Goal: Task Accomplishment & Management: Manage account settings

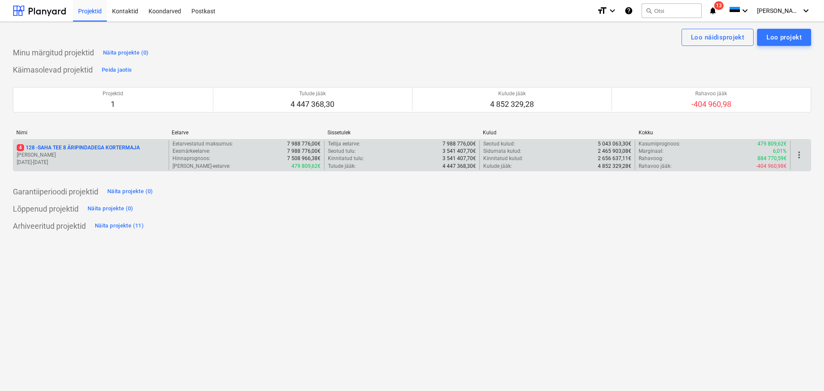
click at [69, 145] on p "4 128 - SAHA TEE 8 ÄRIPINDADEGA KORTERMAJA" at bounding box center [78, 147] width 123 height 7
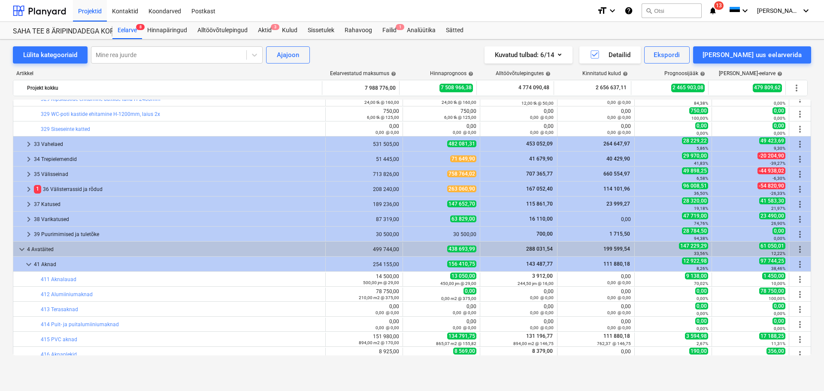
scroll to position [1227, 0]
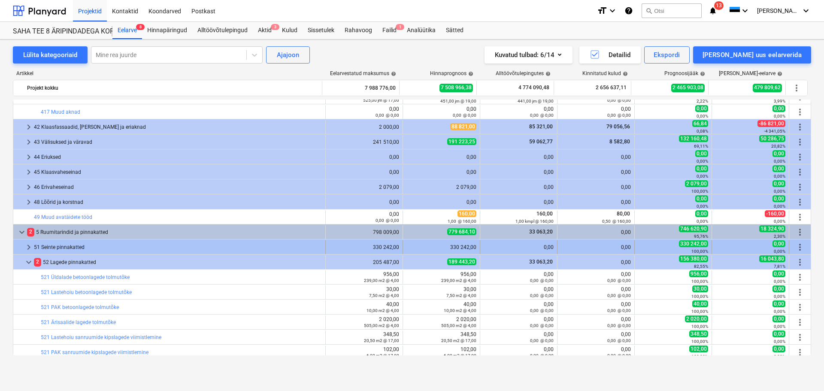
click at [63, 244] on div "51 Seinte pinnakatted" at bounding box center [178, 247] width 288 height 14
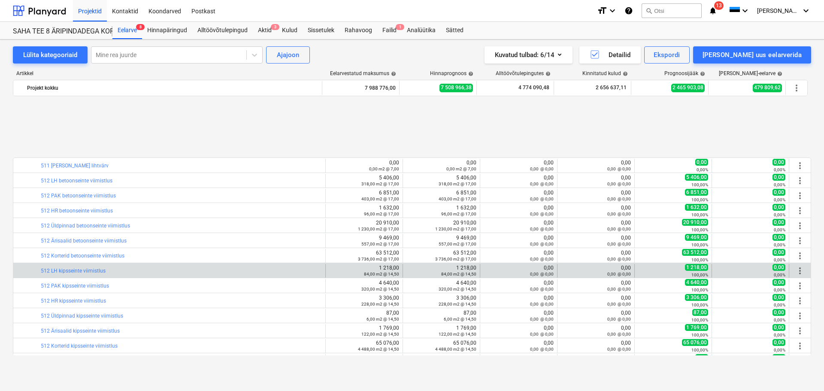
scroll to position [1484, 0]
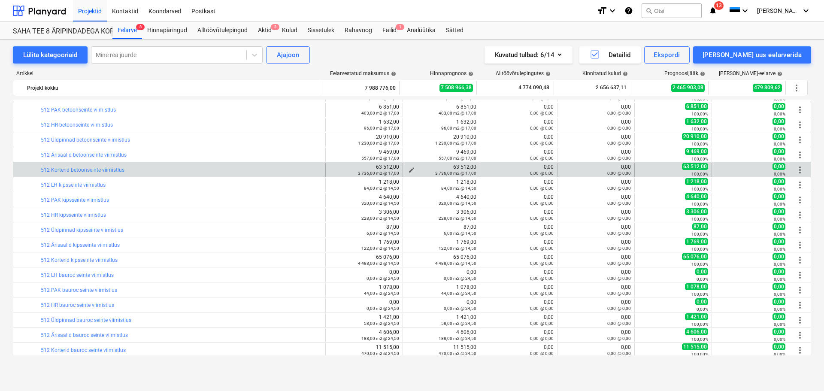
click at [408, 166] on span "edit" at bounding box center [411, 169] width 7 height 7
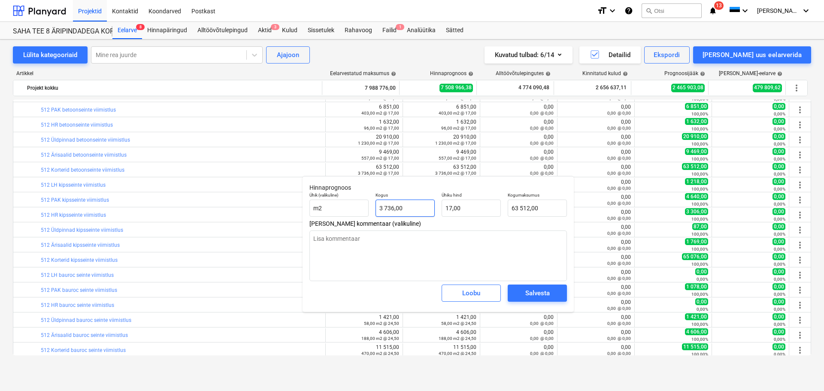
type textarea "x"
click at [407, 207] on input "3736" at bounding box center [404, 207] width 59 height 17
type input "3"
type textarea "x"
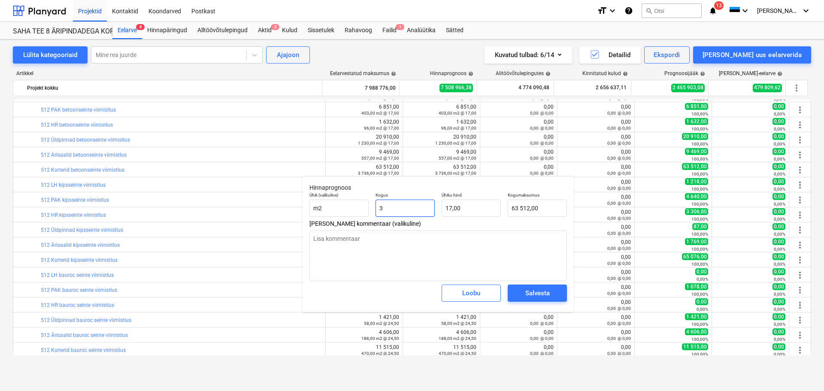
type input "51,00"
type textarea "x"
type input "36"
type input "612,00"
type textarea "x"
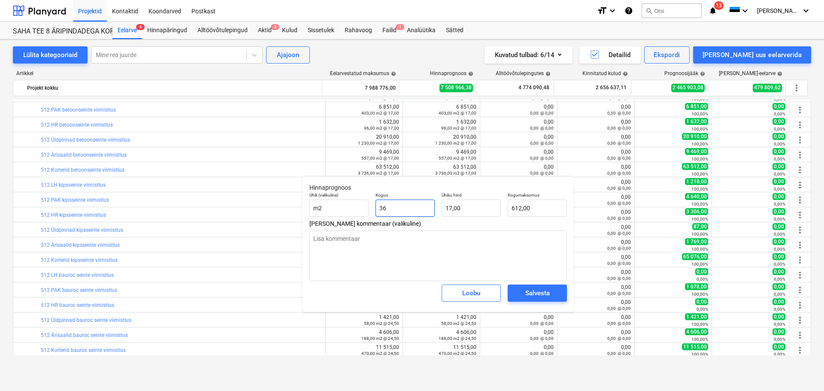
type input "364"
type input "6 188,00"
type textarea "x"
type input "3644"
type input "61 948,00"
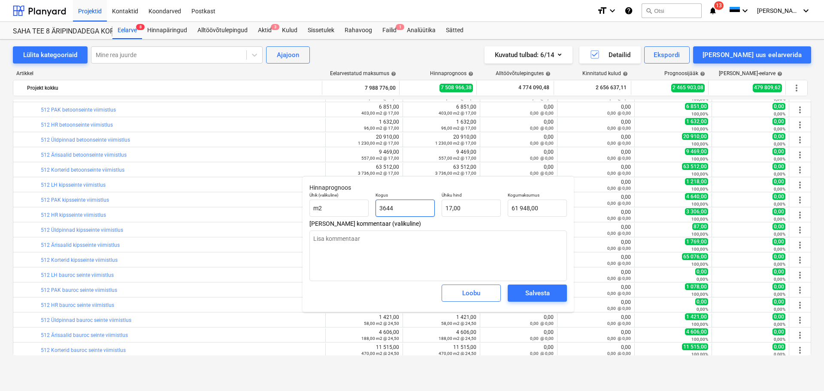
type input "3644"
type textarea "x"
type input "3 644,00"
click at [532, 288] on div "Salvesta" at bounding box center [537, 292] width 24 height 11
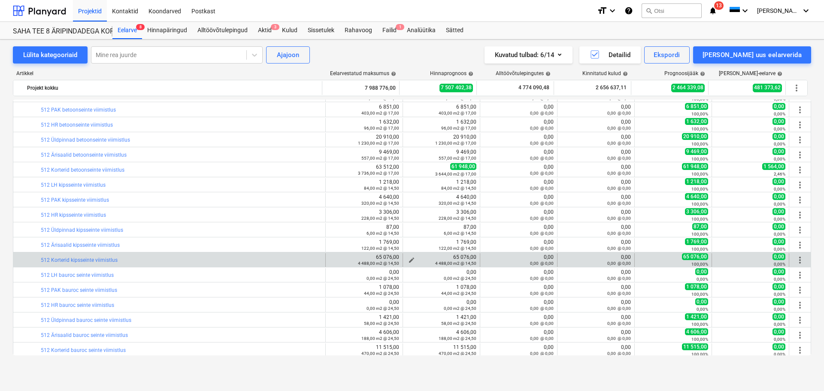
click at [409, 257] on span "edit" at bounding box center [411, 259] width 7 height 7
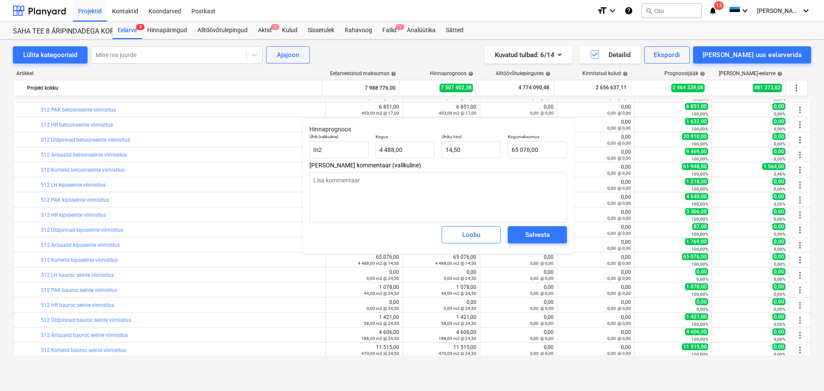
type textarea "x"
type input "4488"
click at [403, 145] on input "4488" at bounding box center [404, 149] width 59 height 17
type textarea "x"
type input "4488"
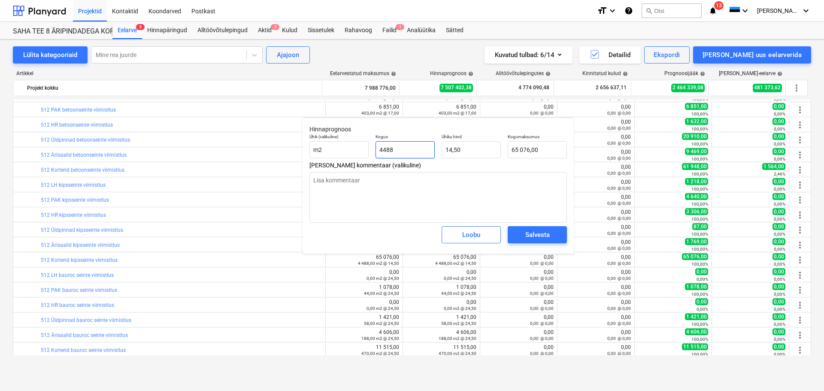
click at [403, 148] on input "4488" at bounding box center [404, 149] width 59 height 17
type textarea "x"
type input "9"
type input "130,50"
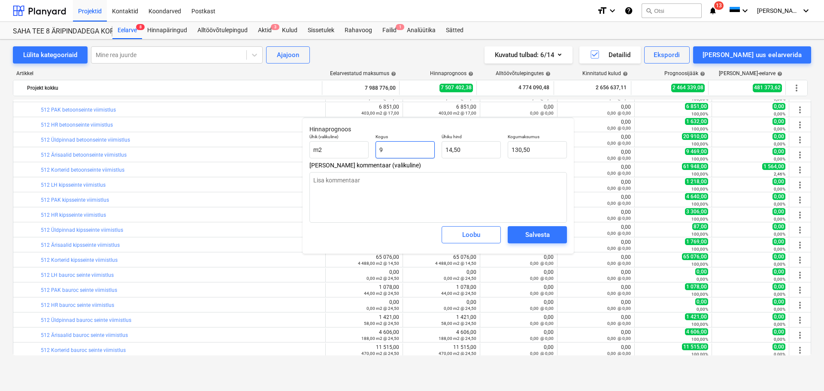
type textarea "x"
type input "92"
type input "1 334,00"
type textarea "x"
type input "929"
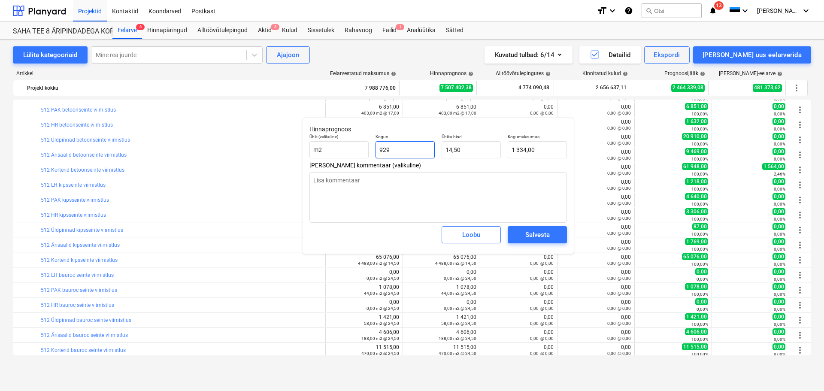
type input "13 470,50"
type textarea "x"
type input "9292"
type input "134 734,00"
type input "9292"
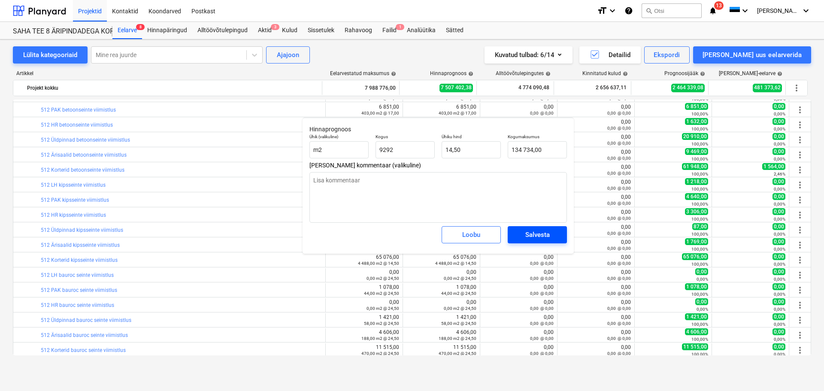
type textarea "x"
type input "9 292,00"
click at [528, 236] on div "Salvesta" at bounding box center [537, 234] width 24 height 11
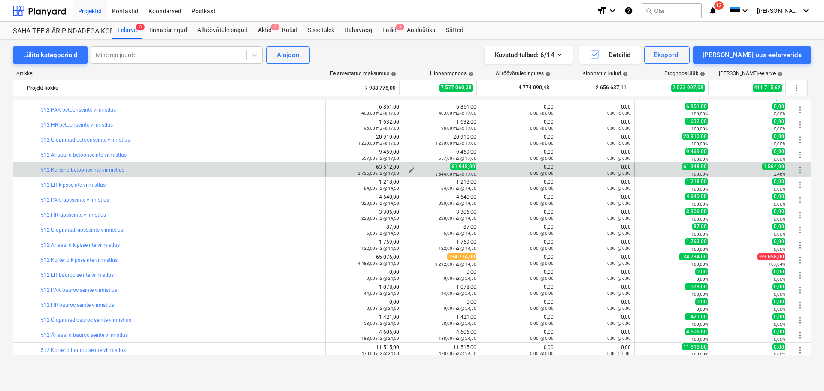
click at [410, 166] on button "edit" at bounding box center [411, 170] width 10 height 10
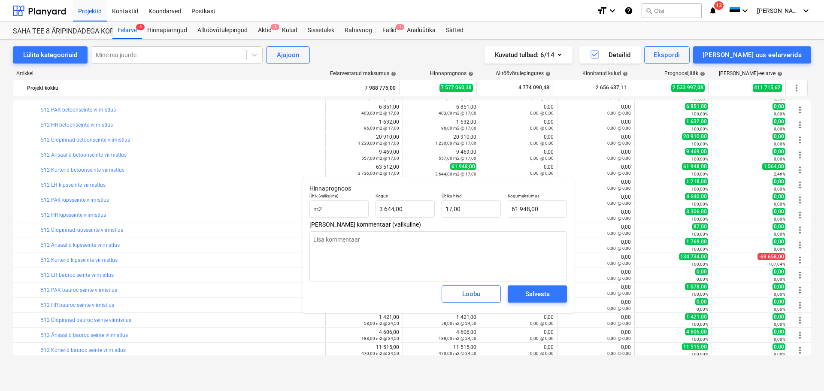
type textarea "x"
type input "3644"
click at [408, 208] on input "3644" at bounding box center [404, 208] width 59 height 17
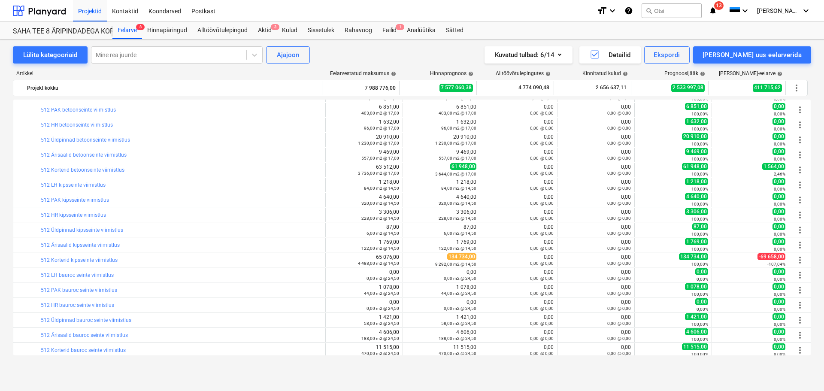
type textarea "x"
type input "3 644,00"
type input "17,00"
type input "61 948,00"
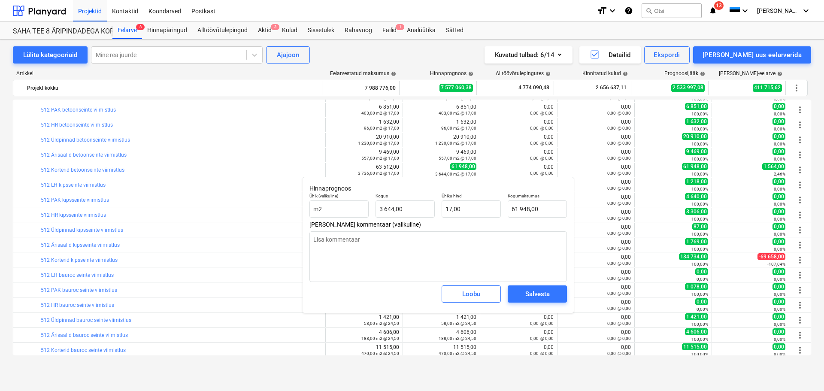
type textarea "x"
click at [420, 199] on p "Kogus" at bounding box center [404, 196] width 59 height 7
type input "3644"
click at [417, 205] on input "3644" at bounding box center [404, 208] width 59 height 17
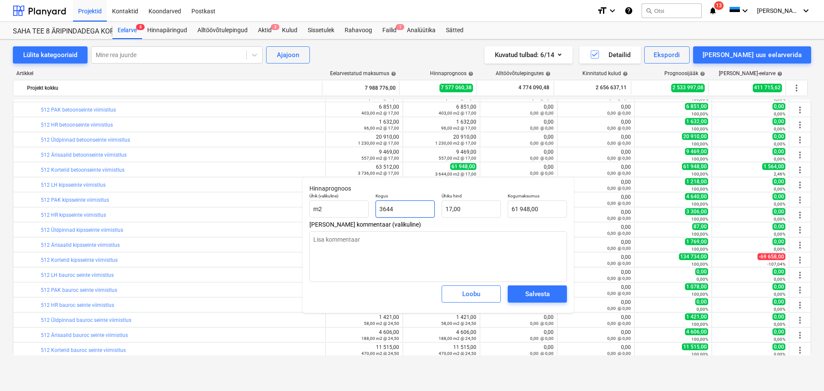
type textarea "x"
type input "3"
type input "51,00"
type textarea "x"
type input "35"
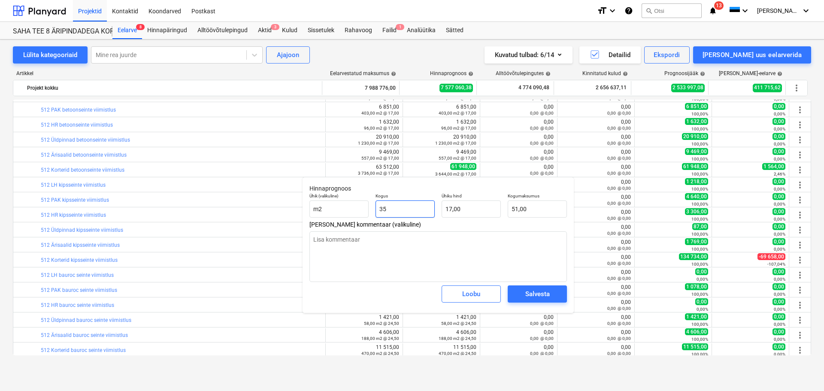
type input "595,00"
type textarea "x"
type input "352"
type input "5 984,00"
type textarea "x"
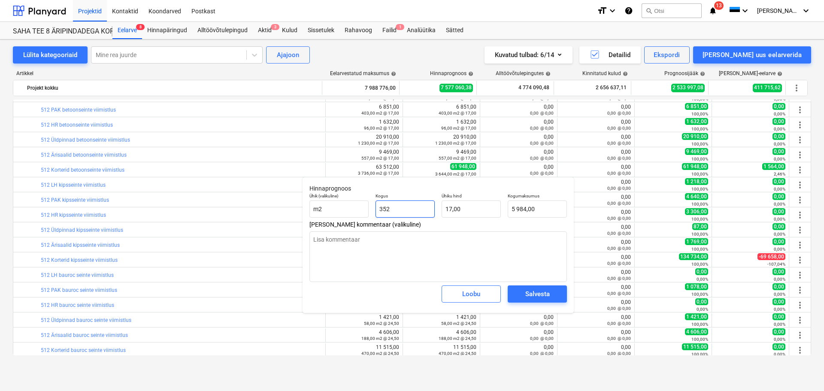
type input "3524"
type input "59 908,00"
type input "3524"
type textarea "x"
type input "3 524,00"
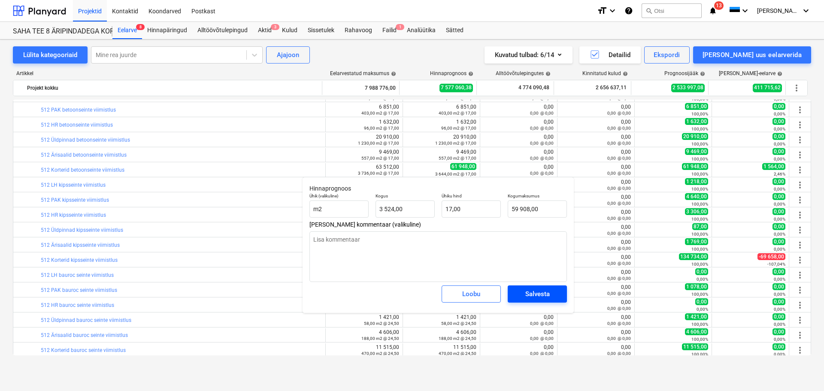
click at [534, 296] on div "Salvesta" at bounding box center [537, 293] width 24 height 11
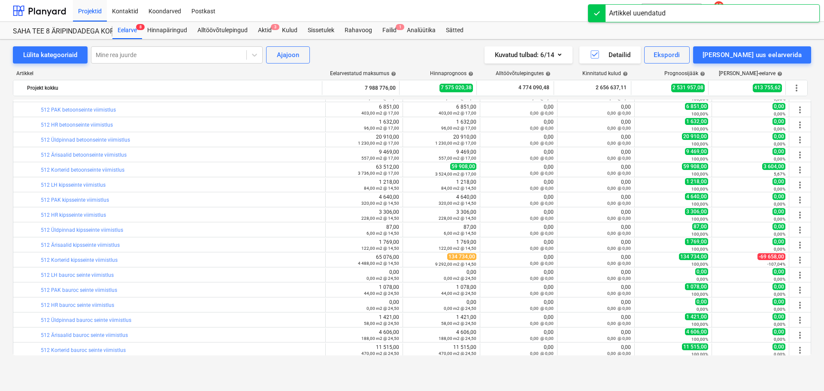
click at [410, 259] on span "edit" at bounding box center [411, 259] width 7 height 7
type textarea "x"
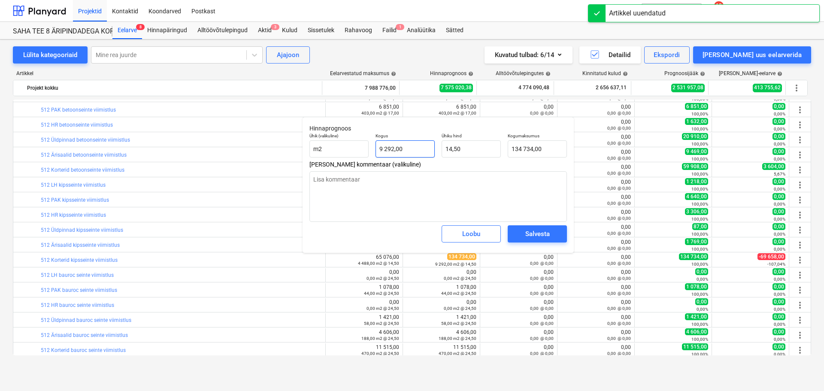
type input "9292"
click at [407, 148] on input "9292" at bounding box center [404, 148] width 59 height 17
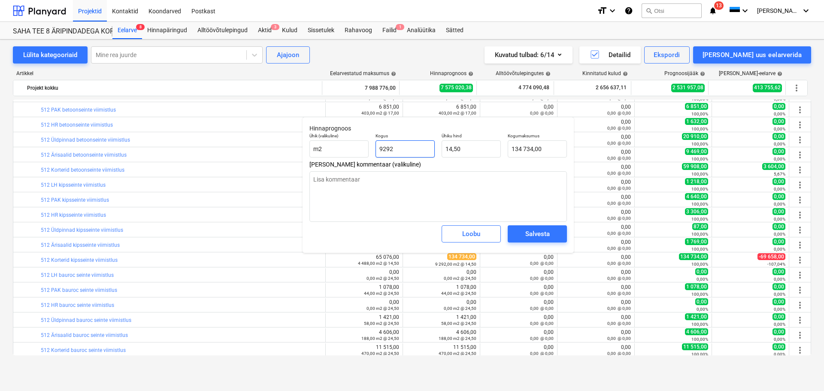
type textarea "x"
type input "4"
type input "58,00"
type textarea "x"
type input "43"
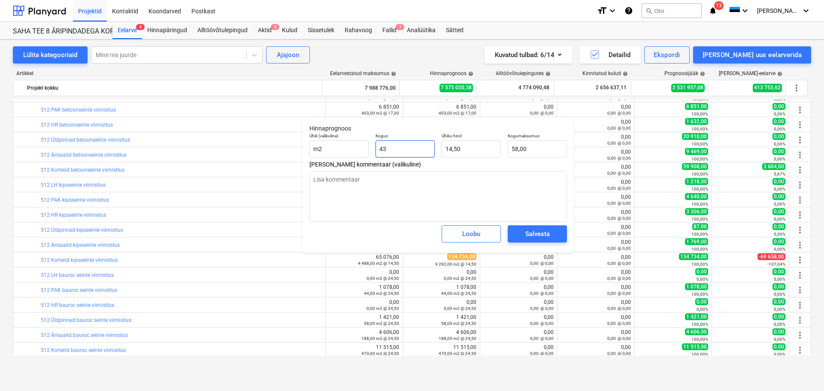
type input "623,50"
type textarea "x"
type input "439"
type input "6 365,50"
type textarea "x"
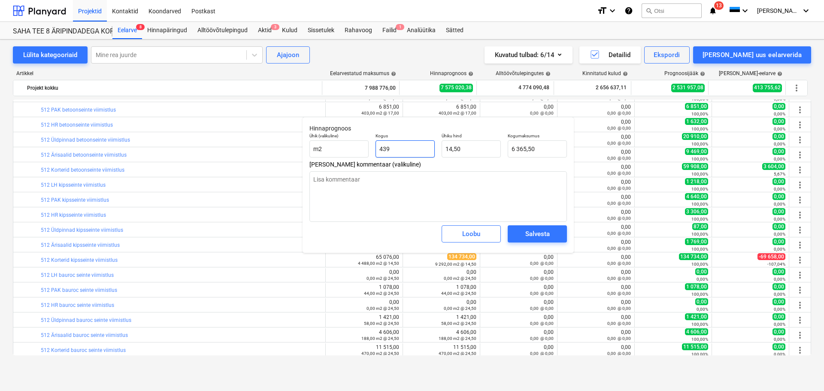
type input "4394"
type input "63 713,00"
type input "4394"
type textarea "x"
type input "4 394,00"
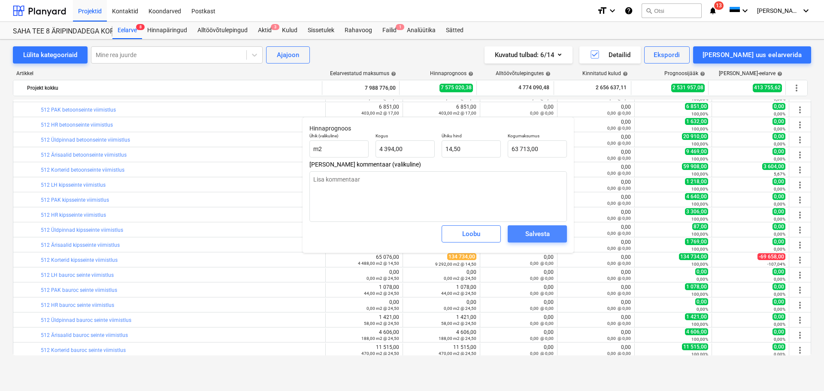
click at [546, 233] on div "Salvesta" at bounding box center [537, 233] width 24 height 11
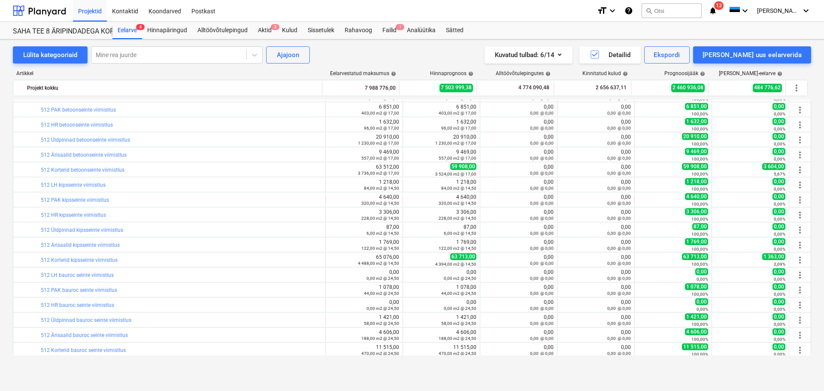
scroll to position [1570, 0]
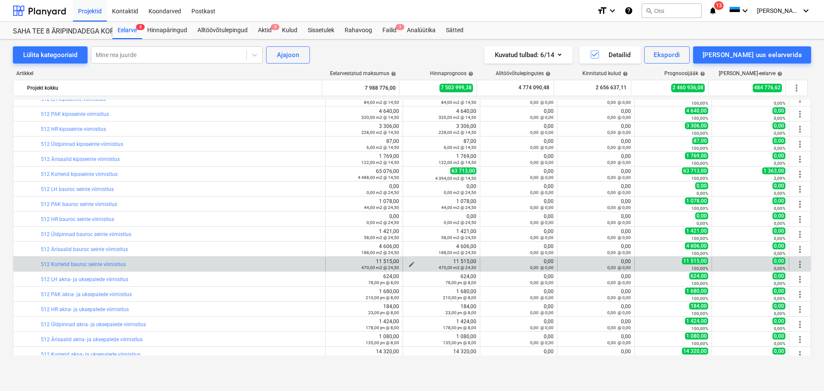
click at [408, 263] on span "edit" at bounding box center [411, 264] width 7 height 7
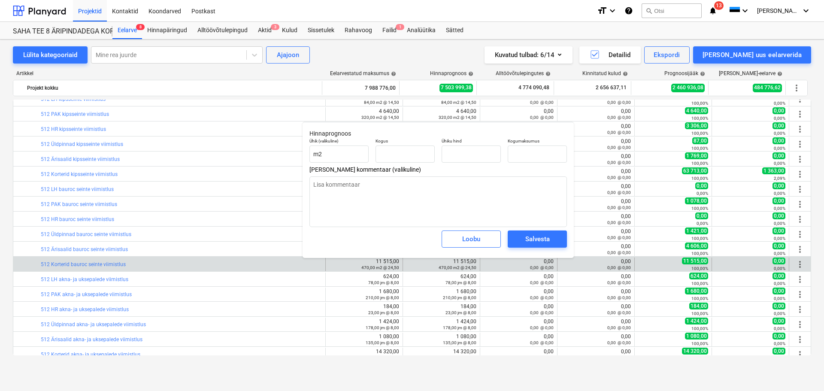
type textarea "x"
type input "470,00"
type input "24,50"
type input "11 515,00"
type input "24,5"
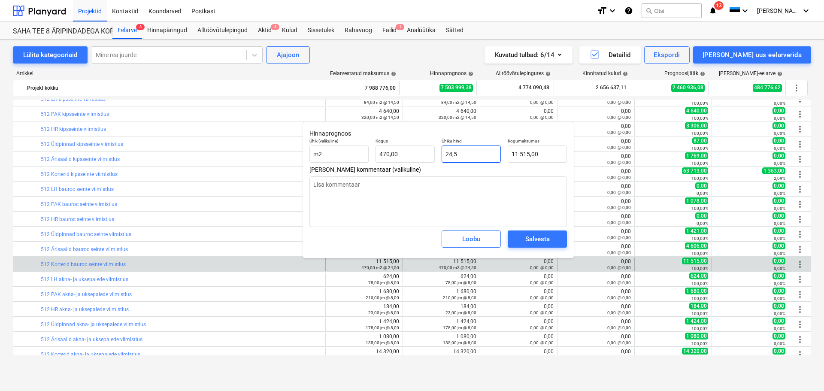
click at [465, 152] on input "24,5" at bounding box center [470, 153] width 59 height 17
type textarea "x"
type input "3"
type input "1 410,00"
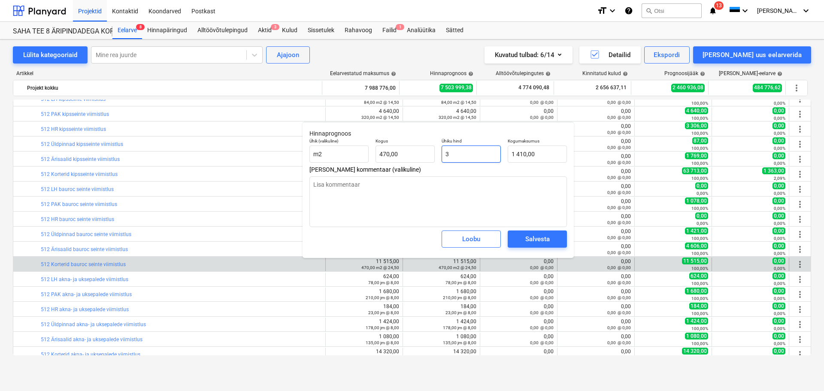
type input "36"
type textarea "x"
type input "16 920,00"
type textarea "x"
type input "364"
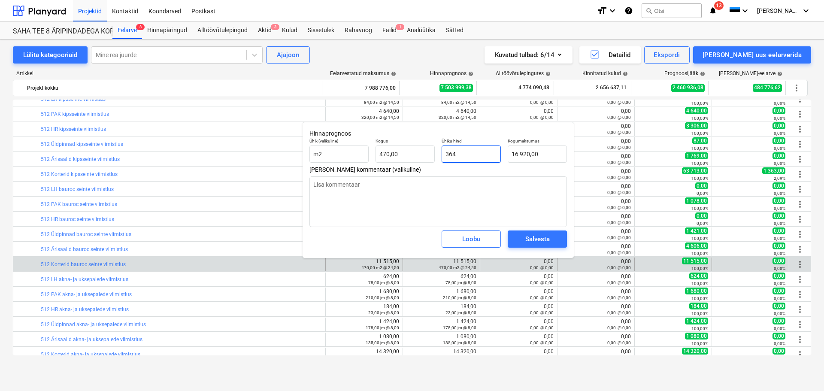
type input "171 080,00"
type input "364"
type textarea "x"
type input "364,00"
click at [529, 241] on div "Salvesta" at bounding box center [537, 238] width 24 height 11
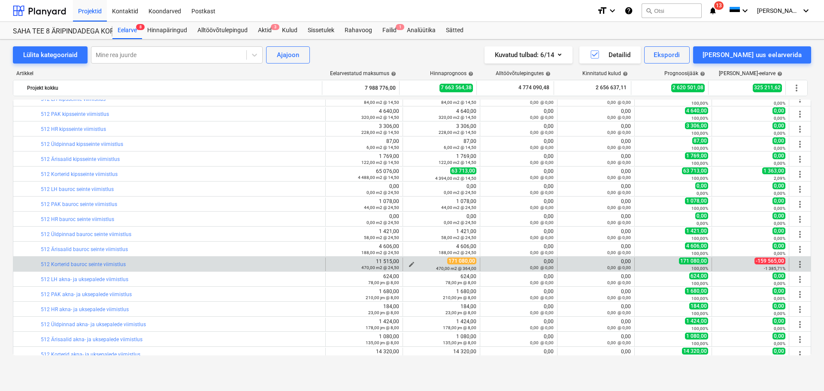
click at [408, 261] on span "edit" at bounding box center [411, 264] width 7 height 7
type textarea "x"
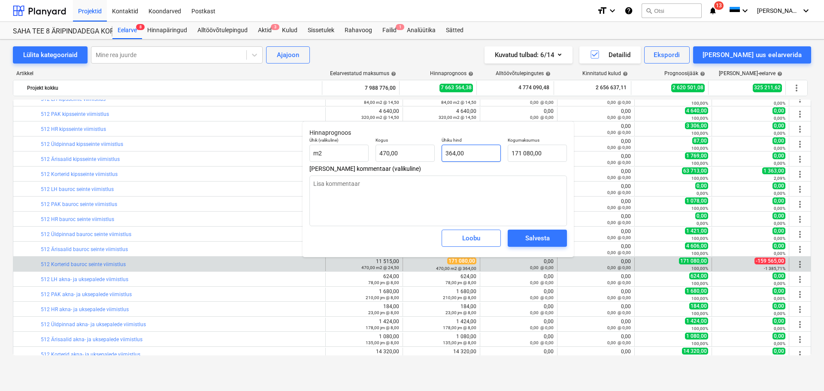
type input "364"
click at [485, 153] on input "364" at bounding box center [470, 153] width 59 height 17
type textarea "x"
type input "3"
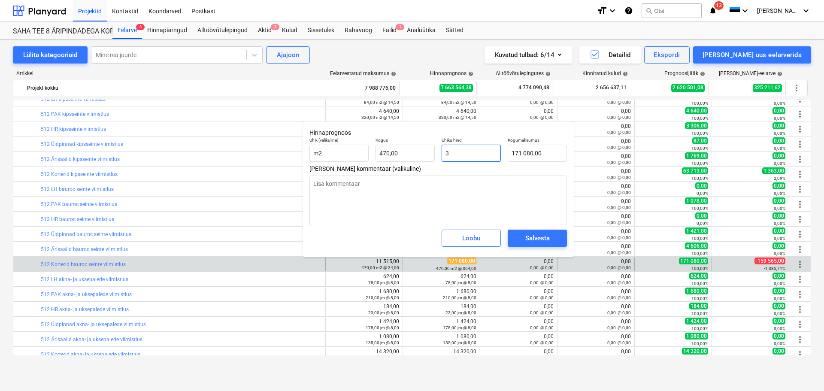
type input "1 410,00"
type textarea "x"
type input "34"
type input "15 980,00"
type textarea "x"
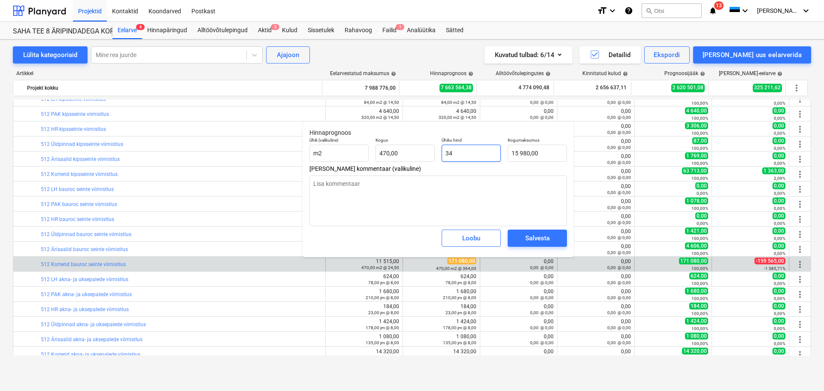
type input "34,"
type textarea "x"
type input "34,5"
type input "16 215,00"
type input "34,5"
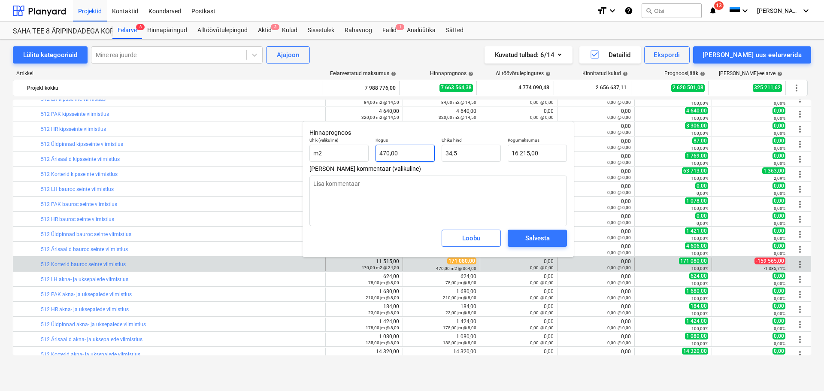
type textarea "x"
type input "470"
type input "34,50"
click at [414, 153] on input "470" at bounding box center [404, 153] width 59 height 17
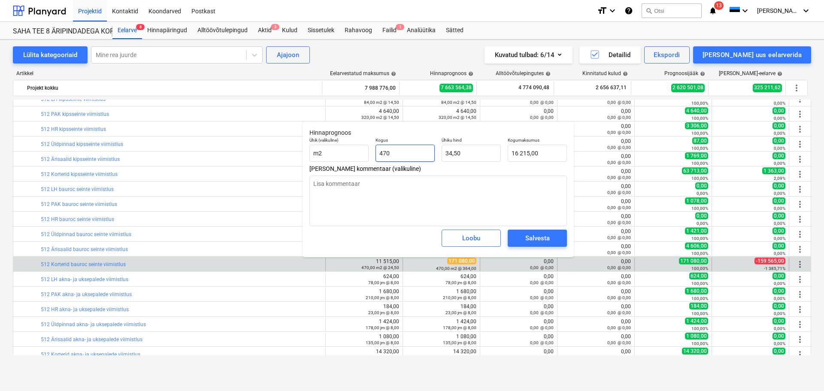
type textarea "x"
type input "3"
type input "103,50"
type textarea "x"
type input "36"
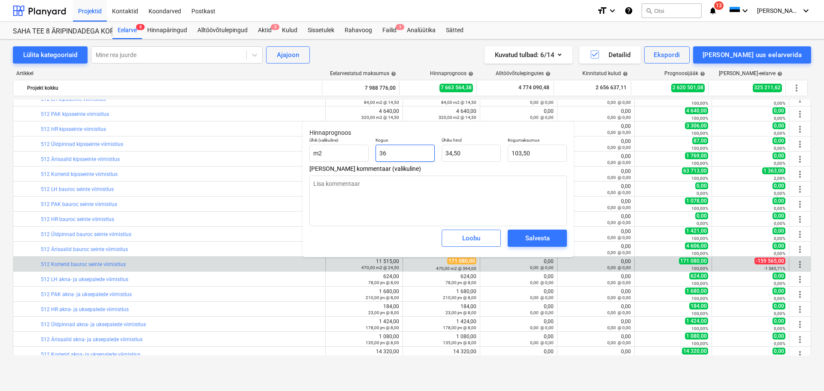
type input "1 242,00"
type textarea "x"
type input "364"
type input "12 558,00"
type input "364"
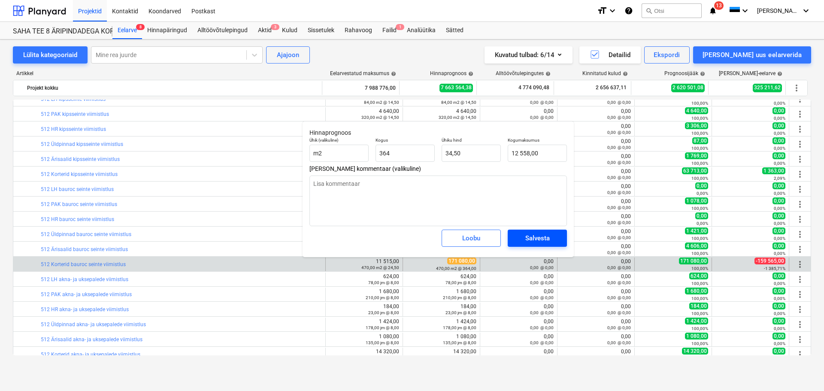
type textarea "x"
type input "364,00"
click at [526, 238] on div "Salvesta" at bounding box center [537, 237] width 24 height 11
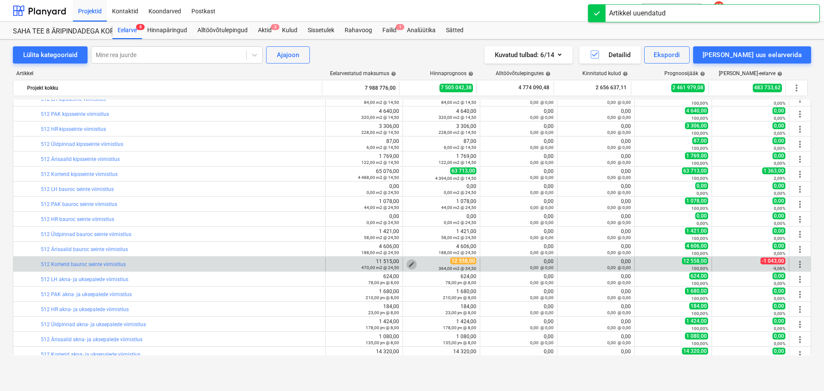
click at [411, 263] on span "edit" at bounding box center [411, 264] width 7 height 7
type textarea "x"
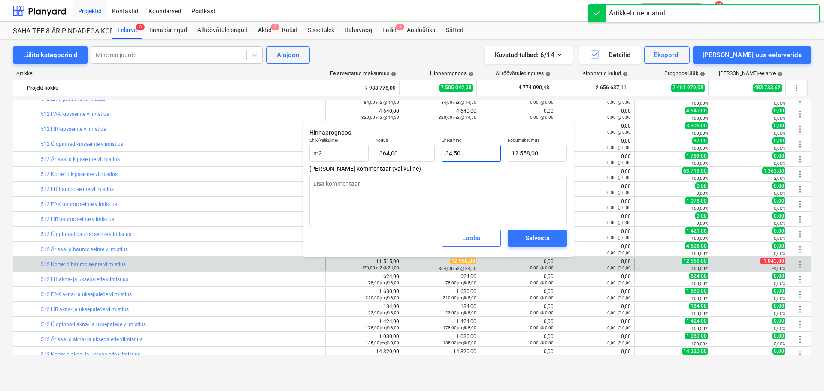
type input "34,5"
click at [445, 152] on input "34,5" at bounding box center [470, 153] width 59 height 17
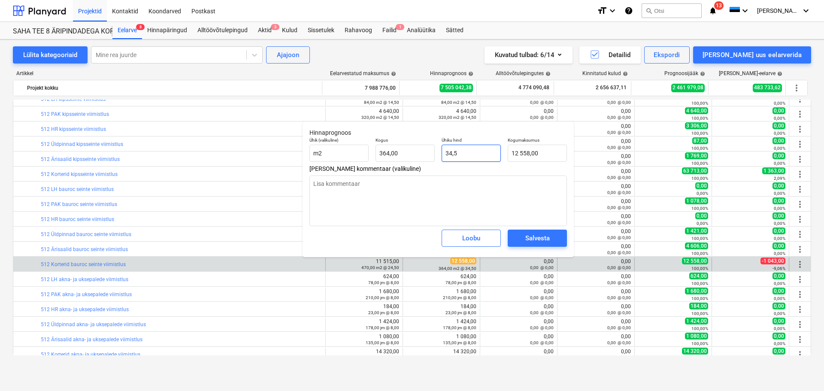
type textarea "x"
type input "4,5"
type input "1 638,00"
type textarea "x"
type input "24,5"
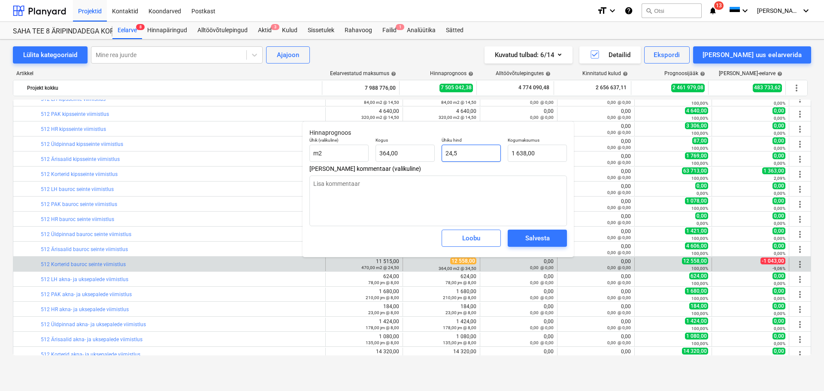
type input "8 918,00"
type input "24,5"
type textarea "x"
type input "24,50"
click at [547, 233] on div "Salvesta" at bounding box center [537, 237] width 24 height 11
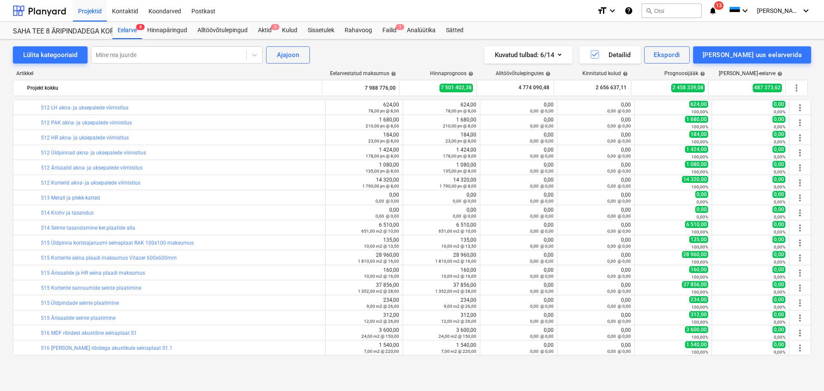
scroll to position [1656, 0]
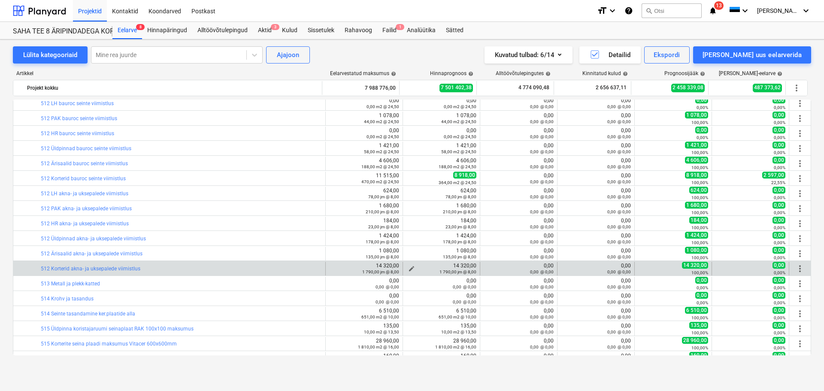
click at [408, 266] on span "edit" at bounding box center [411, 268] width 7 height 7
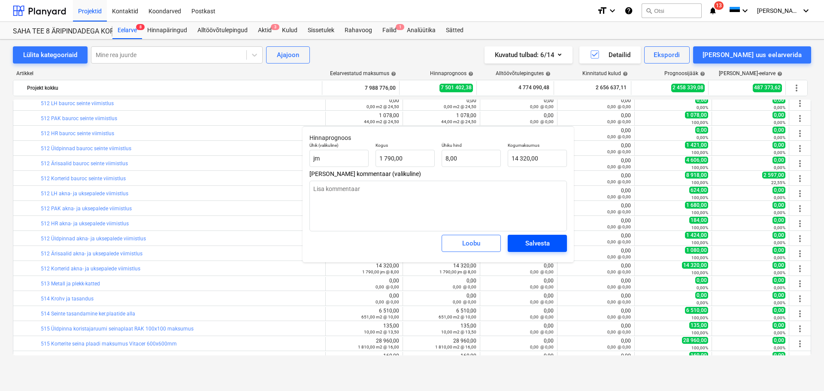
click at [557, 241] on button "Salvesta" at bounding box center [536, 243] width 59 height 17
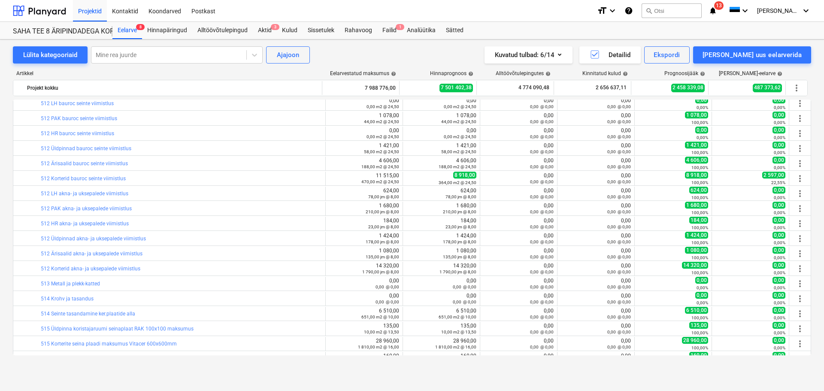
click at [409, 263] on button "edit" at bounding box center [411, 268] width 10 height 10
type textarea "x"
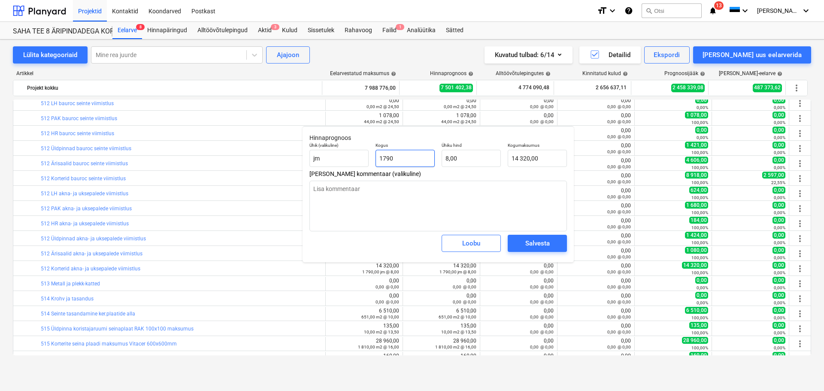
type input "1790"
click at [418, 153] on input "1790" at bounding box center [404, 158] width 59 height 17
type textarea "x"
type input "2"
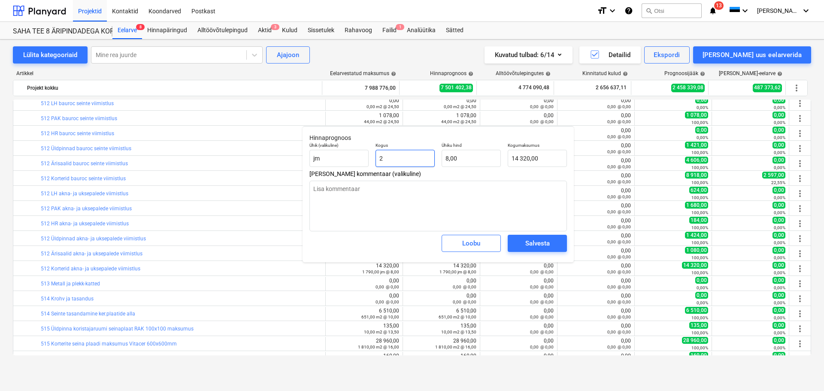
type input "16,00"
type textarea "x"
type input "20"
type input "160,00"
type textarea "x"
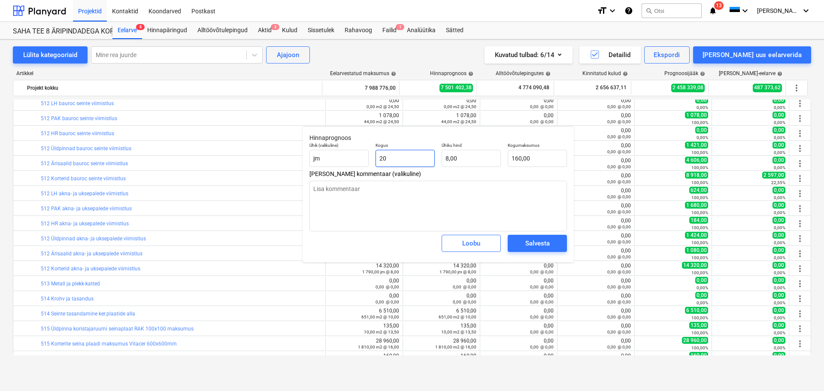
type input "200"
type input "1 600,00"
type textarea "x"
type input "2006"
type input "16 048,00"
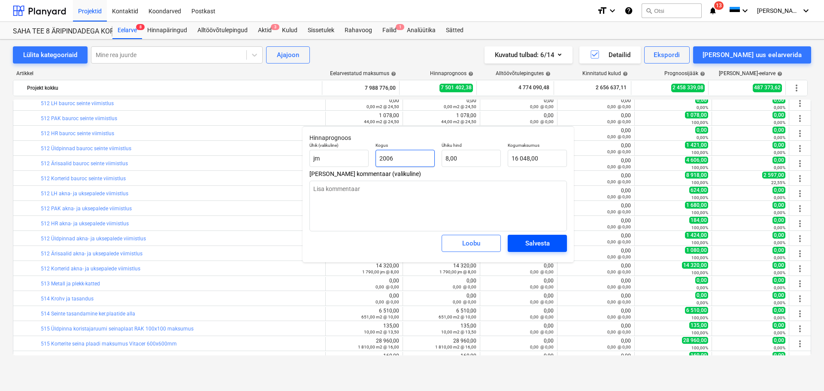
type input "2006"
type textarea "x"
type input "2 006,00"
click at [540, 240] on div "Salvesta" at bounding box center [537, 243] width 24 height 11
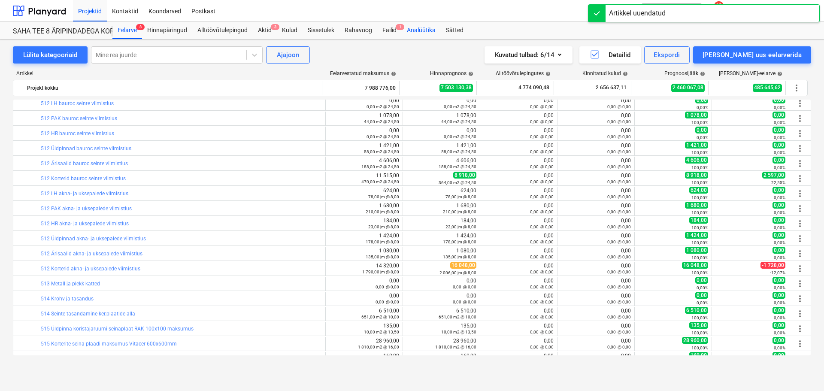
click at [424, 30] on div "Analüütika" at bounding box center [420, 30] width 39 height 17
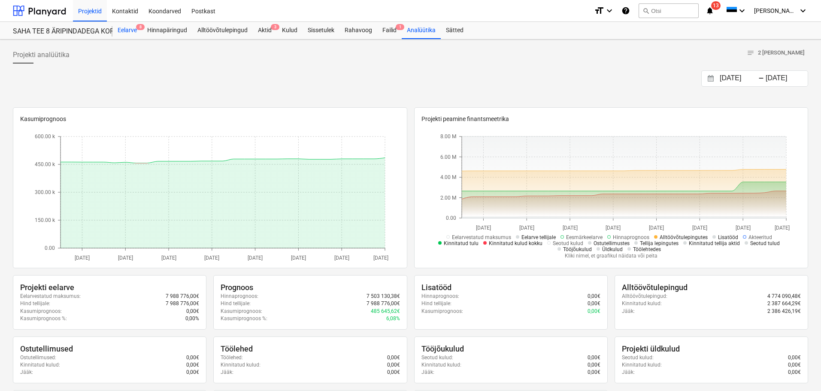
click at [121, 28] on div "Eelarve 8" at bounding box center [127, 30] width 30 height 17
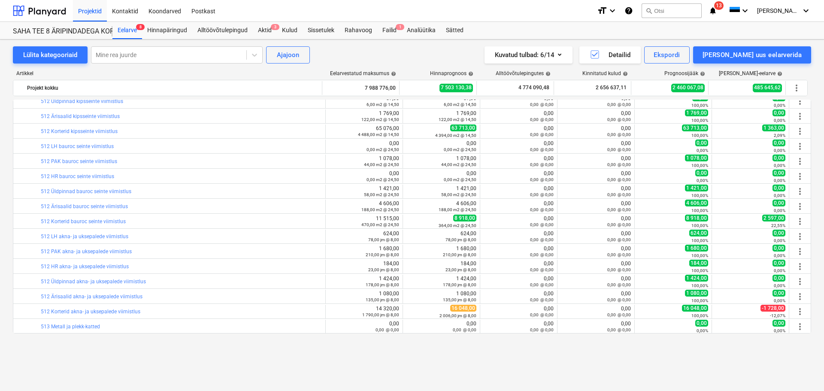
scroll to position [1570, 0]
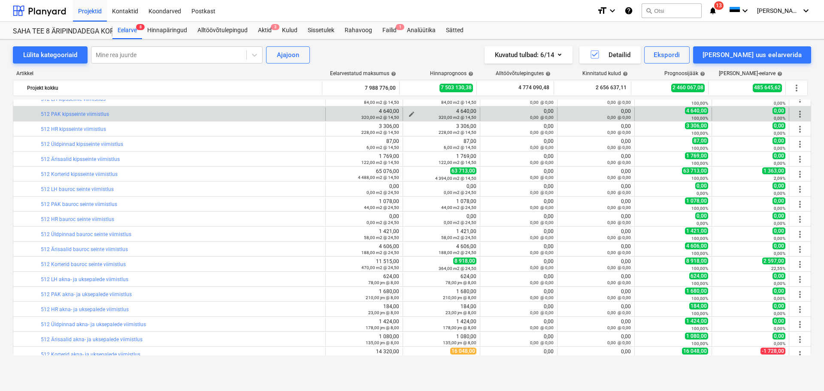
click at [408, 113] on span "edit" at bounding box center [411, 114] width 7 height 7
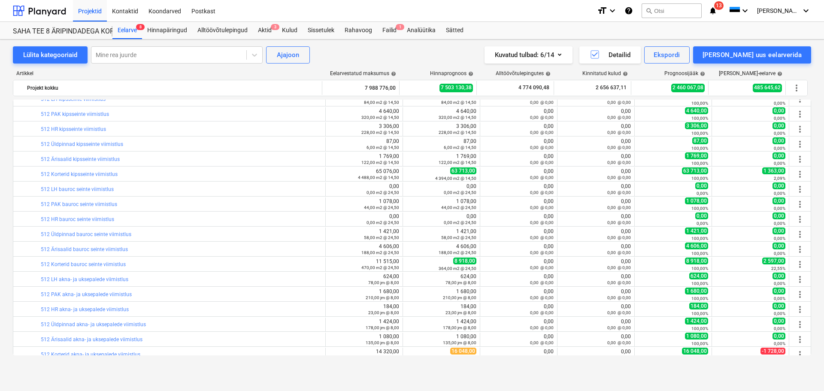
type textarea "x"
type input "320,00"
type input "14,50"
type input "4 640,00"
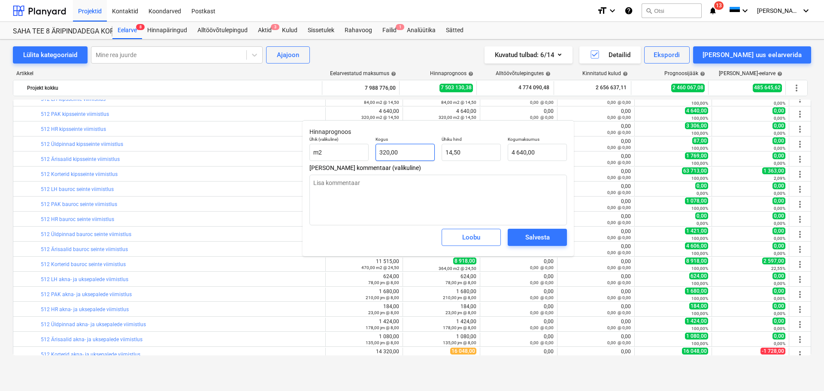
type textarea "x"
click at [412, 151] on input "320" at bounding box center [404, 152] width 59 height 17
type input "3"
type textarea "x"
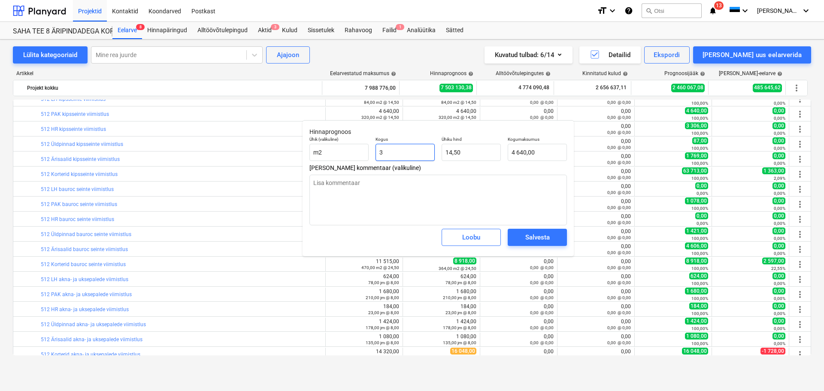
type input "43,50"
type textarea "x"
type input "33"
type input "478,50"
type textarea "x"
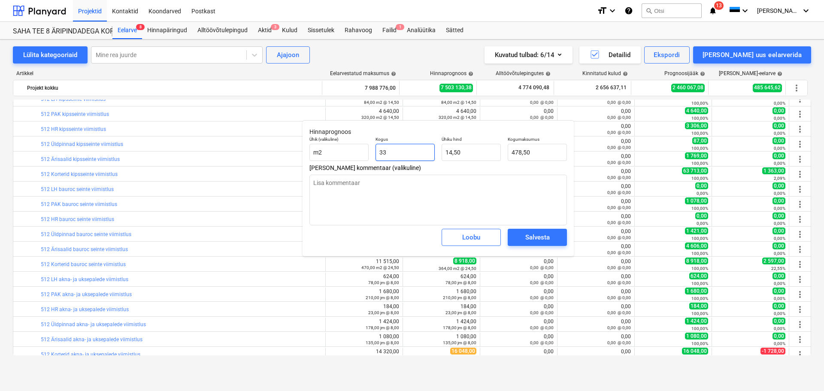
type input "338"
type input "4 901,00"
type input "338"
type textarea "x"
type input "338,00"
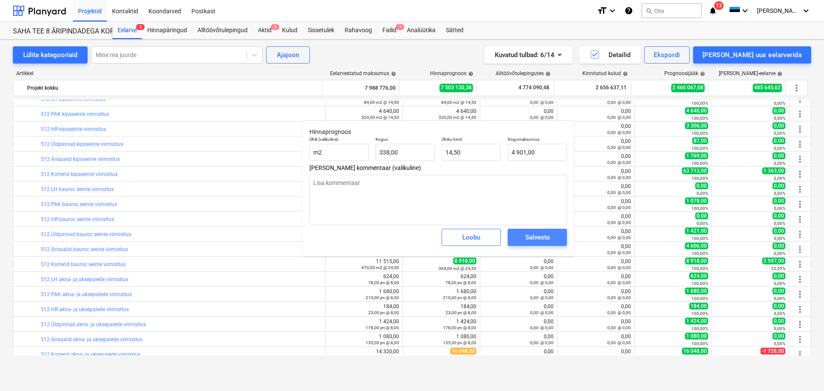
click at [534, 234] on div "Salvesta" at bounding box center [537, 237] width 24 height 11
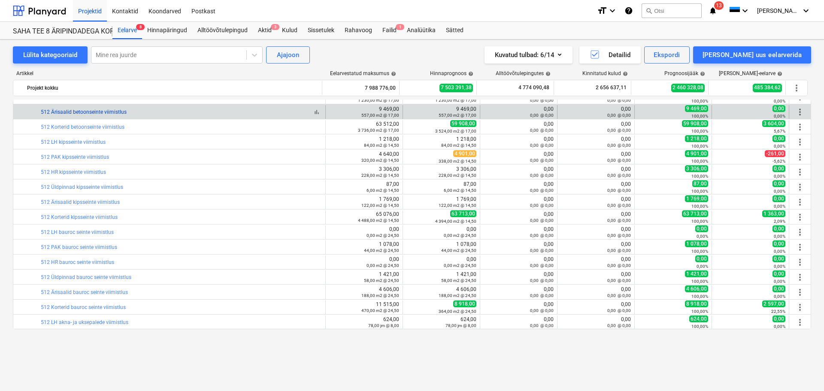
scroll to position [1484, 0]
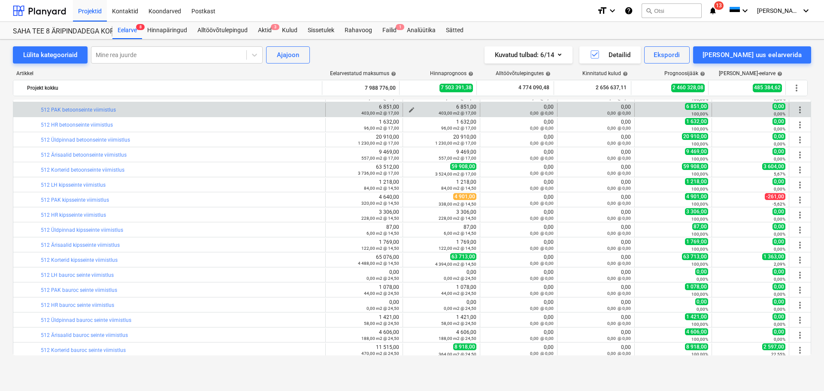
click at [410, 108] on span "edit" at bounding box center [411, 109] width 7 height 7
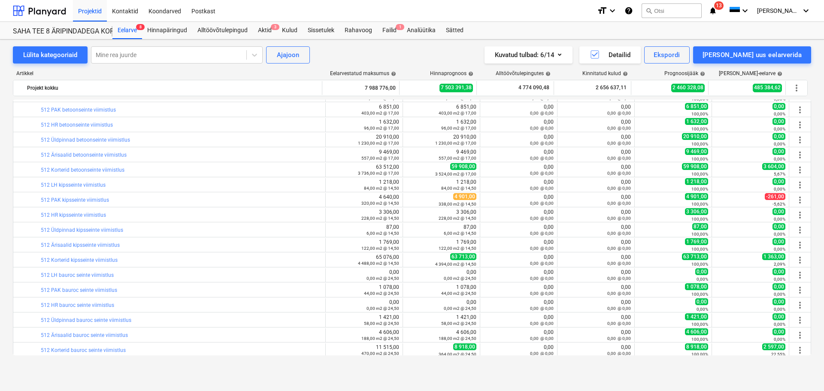
type textarea "x"
type input "403"
type input "17,00"
type input "6 851,00"
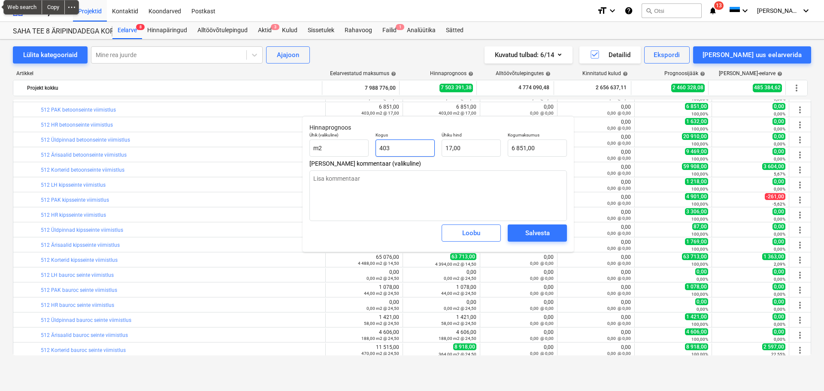
click at [410, 152] on input "403" at bounding box center [404, 147] width 59 height 17
type textarea "x"
type input "4"
type input "68,00"
type textarea "x"
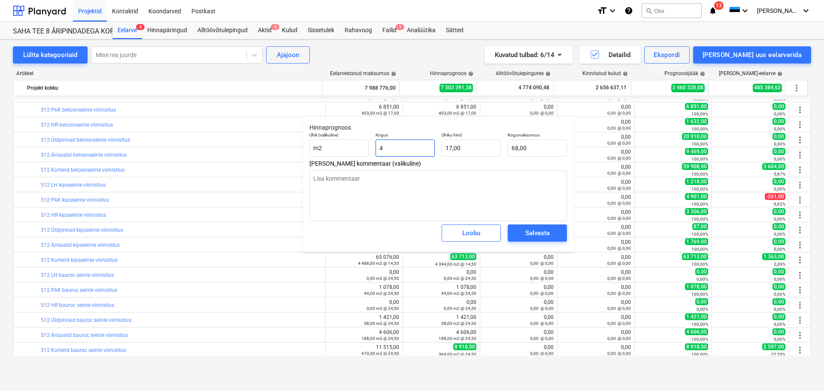
type input "40"
type input "680,00"
type textarea "x"
type input "408"
type input "6 936,00"
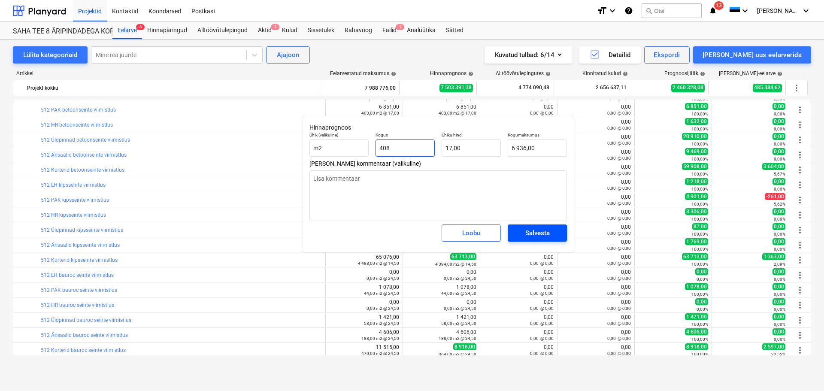
type input "408"
type textarea "x"
type input "408,00"
click at [540, 231] on div "Salvesta" at bounding box center [537, 232] width 24 height 11
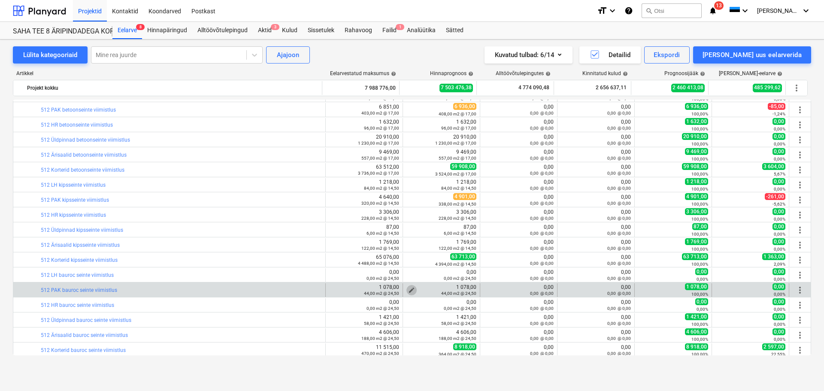
click at [408, 288] on span "edit" at bounding box center [411, 290] width 7 height 7
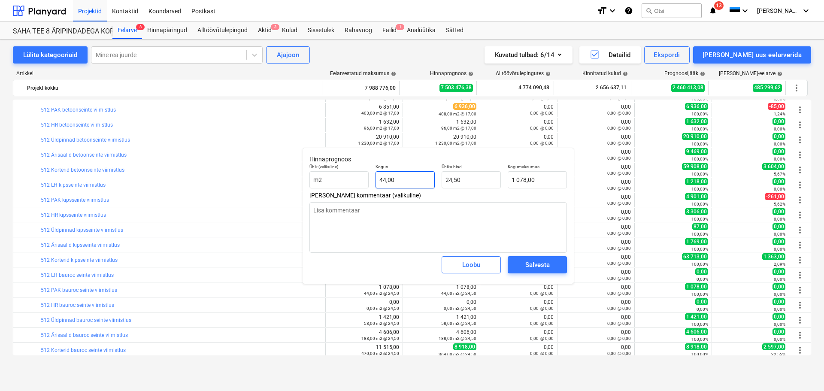
type textarea "x"
type input "44"
click at [407, 180] on input "44" at bounding box center [404, 179] width 59 height 17
type textarea "x"
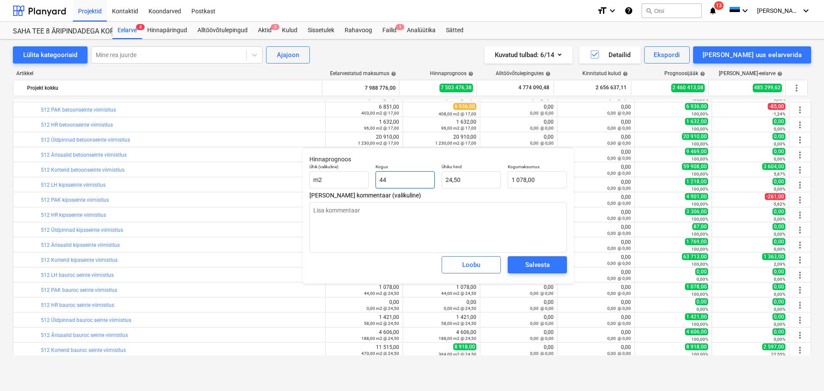
type input "4"
type input "98,00"
type textarea "x"
type input "40"
type input "980,00"
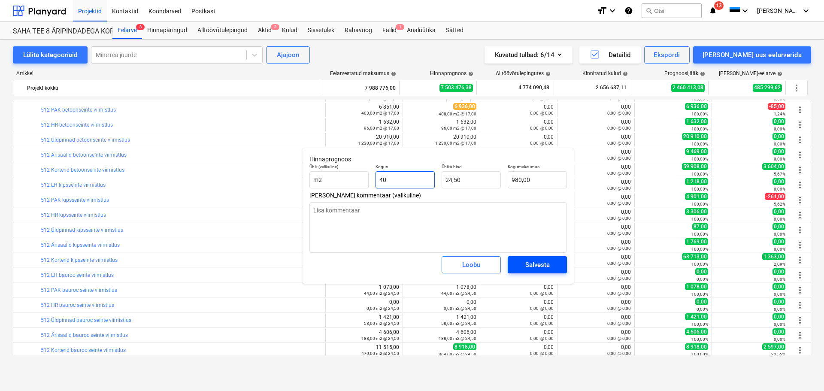
type input "40"
type textarea "x"
type input "40,00"
click at [525, 264] on div "Salvesta" at bounding box center [537, 264] width 24 height 11
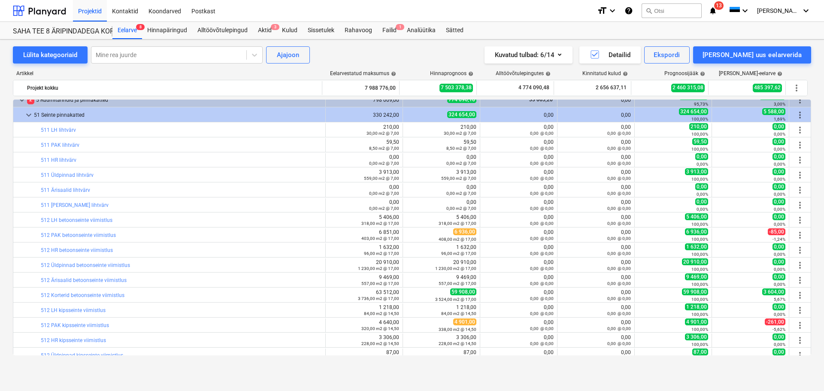
scroll to position [1355, 0]
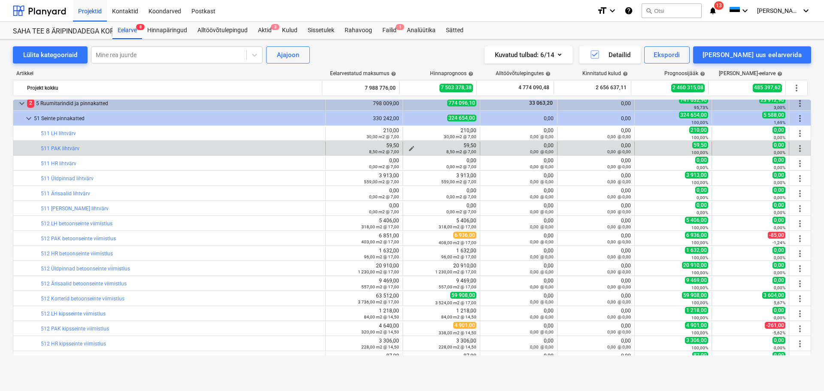
click at [410, 146] on span "edit" at bounding box center [411, 148] width 7 height 7
type textarea "x"
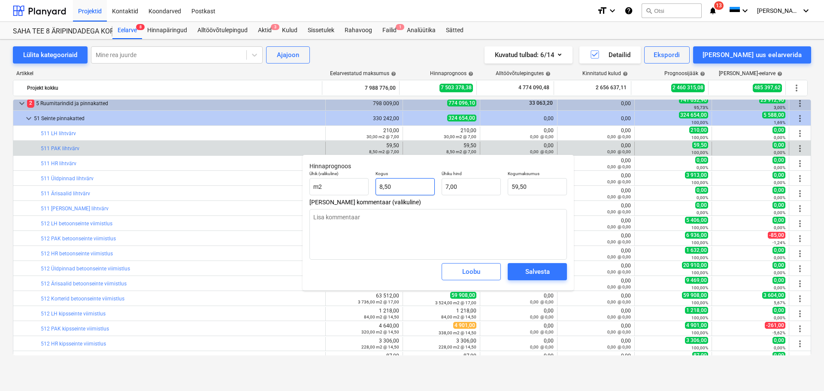
type input "8,5"
click at [392, 184] on input "8,5" at bounding box center [404, 186] width 59 height 17
type textarea "x"
type input "0,00"
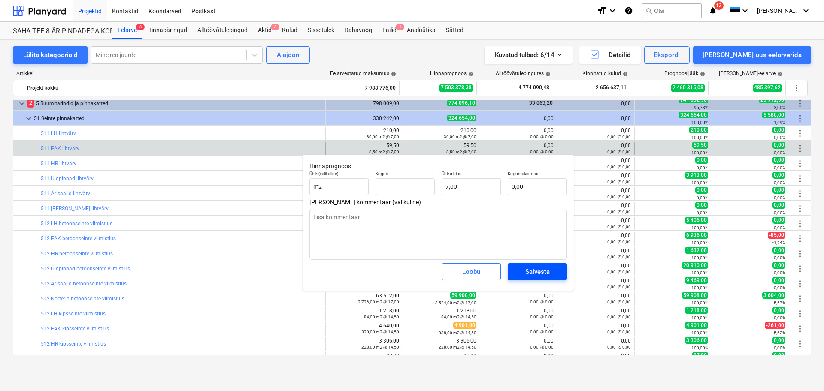
type textarea "x"
click at [546, 273] on div "Salvesta" at bounding box center [537, 271] width 24 height 11
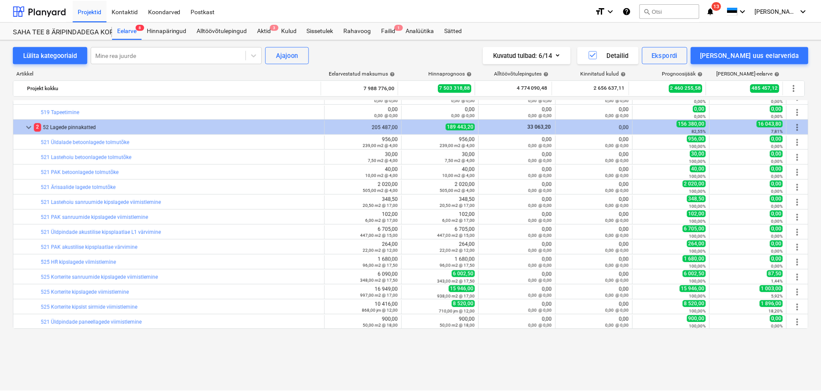
scroll to position [2084, 0]
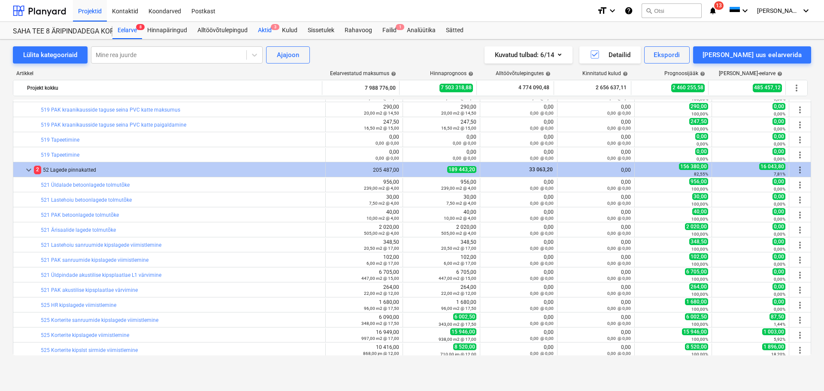
click at [269, 31] on div "Aktid 3" at bounding box center [265, 30] width 24 height 17
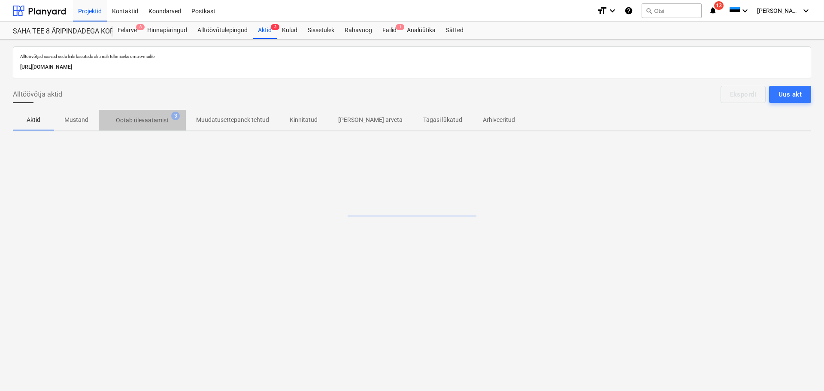
click at [144, 113] on span "Ootab ülevaatamist 3" at bounding box center [142, 119] width 87 height 15
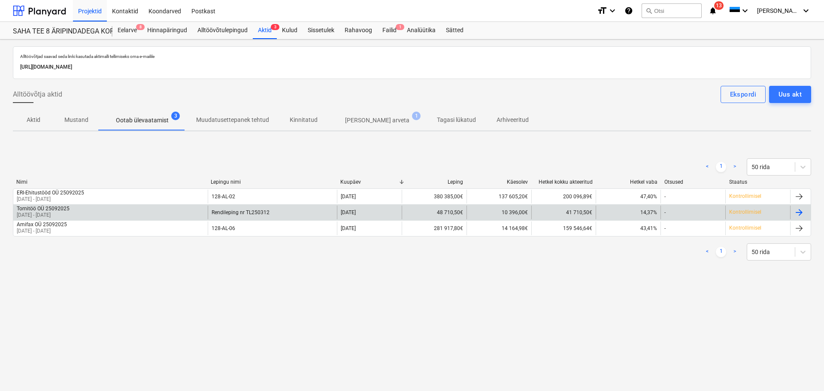
click at [58, 208] on div "Tornitöö OÜ 25092025" at bounding box center [43, 208] width 53 height 6
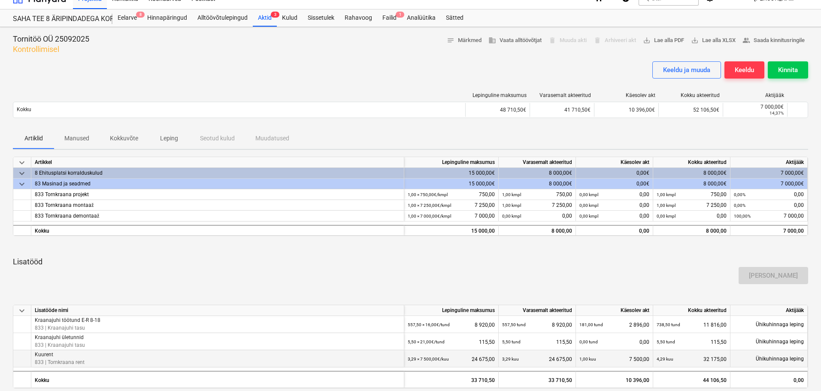
scroll to position [9, 0]
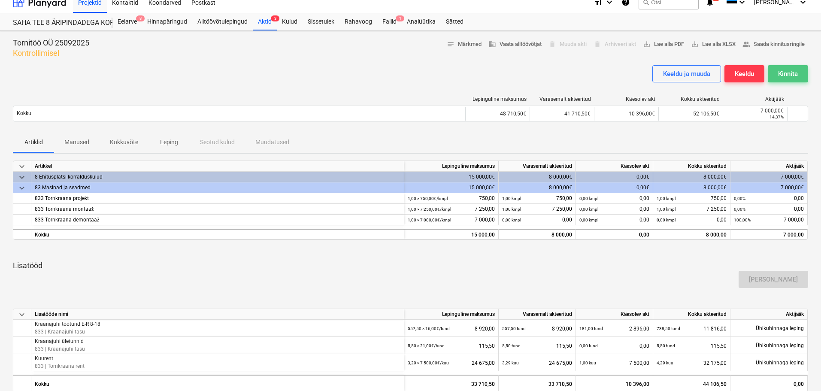
click at [776, 72] on button "Kinnita" at bounding box center [787, 73] width 40 height 17
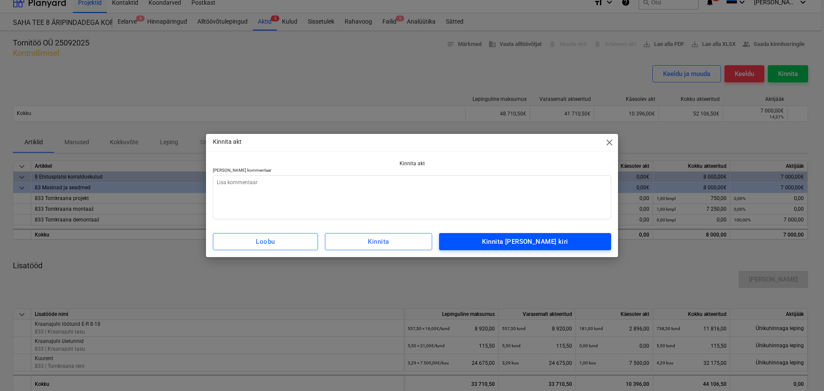
click at [540, 236] on div "Kinnita [PERSON_NAME] kiri" at bounding box center [525, 241] width 86 height 11
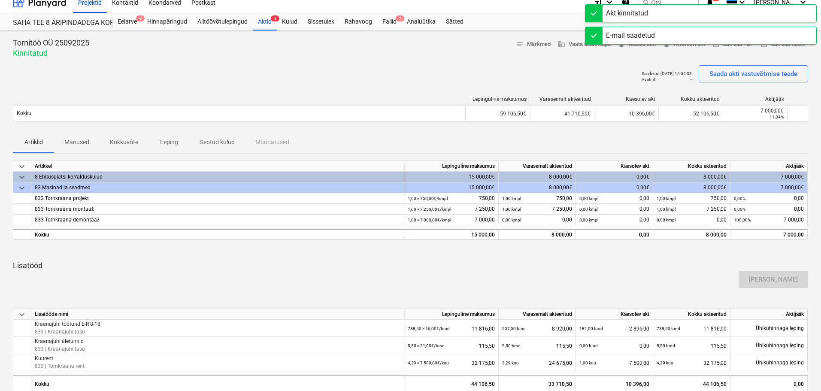
scroll to position [0, 0]
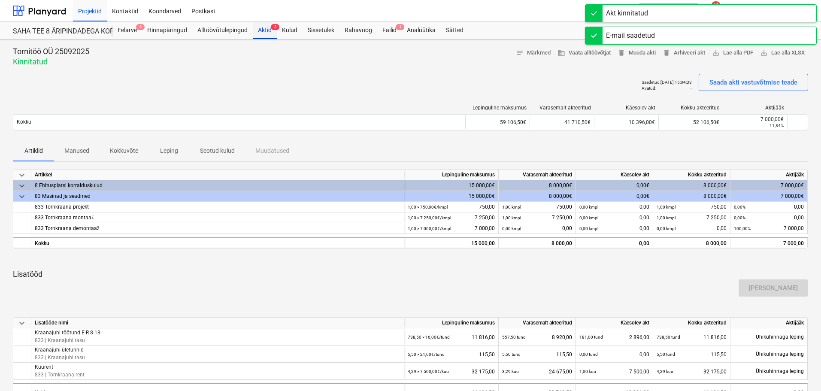
click at [269, 28] on div "Aktid 3" at bounding box center [265, 30] width 24 height 17
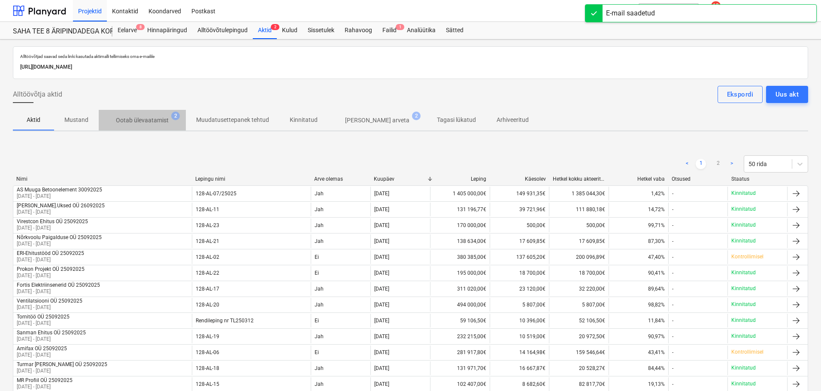
click at [156, 117] on p "Ootab ülevaatamist" at bounding box center [142, 120] width 53 height 9
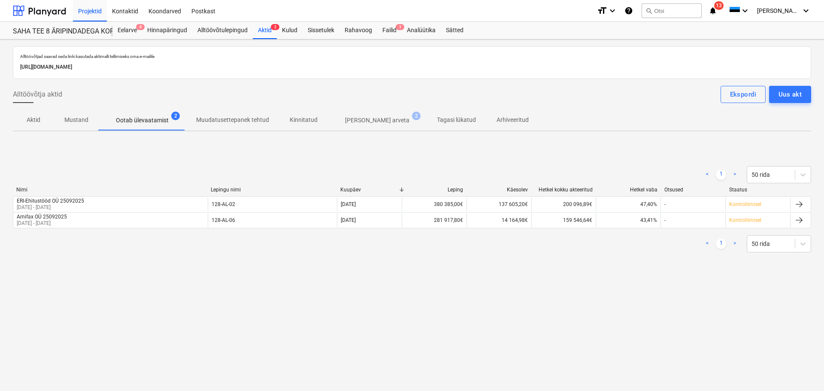
click at [391, 21] on div "Projektid Kontaktid Koondarved Postkast" at bounding box center [331, 10] width 517 height 21
click at [392, 27] on div "Failid 1" at bounding box center [389, 30] width 24 height 17
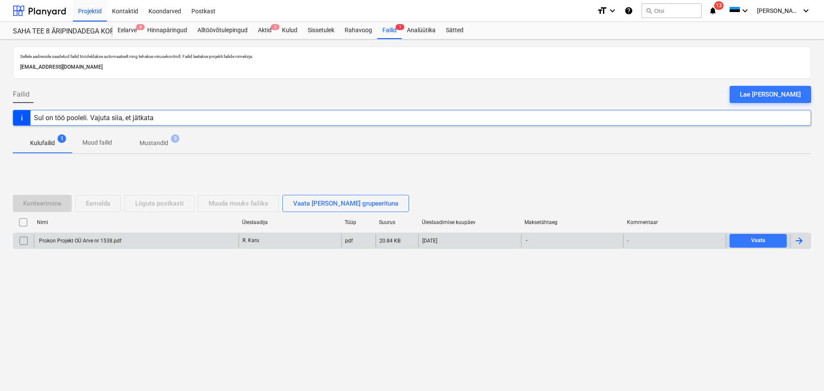
click at [90, 240] on div "Prokon Projekt OÜ Arve nr 1538.pdf" at bounding box center [80, 241] width 84 height 6
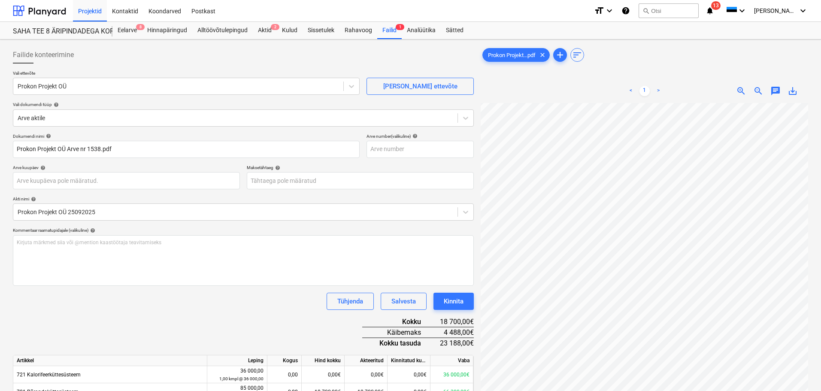
scroll to position [57, 124]
click at [329, 184] on body "Projektid Kontaktid Koondarved Postkast format_size keyboard_arrow_down help se…" at bounding box center [410, 195] width 821 height 391
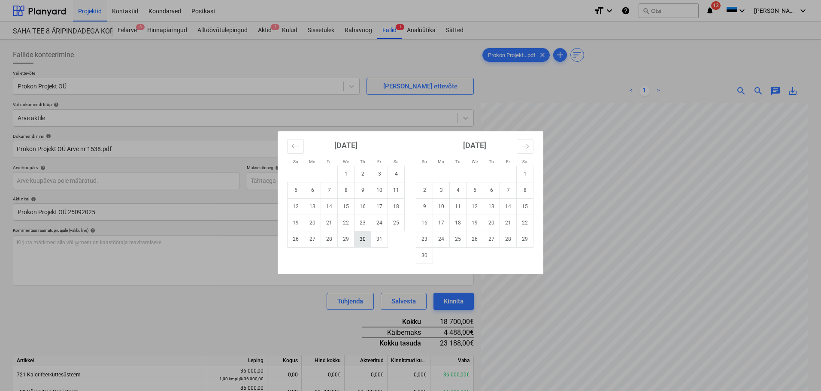
click at [361, 234] on td "30" at bounding box center [362, 239] width 17 height 16
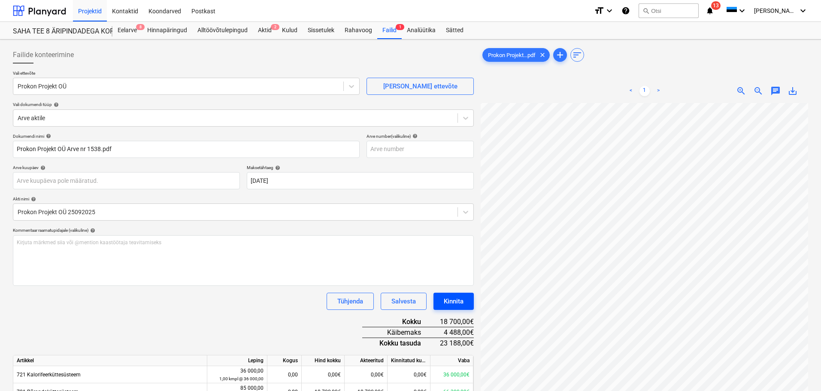
click at [454, 299] on div "Kinnita" at bounding box center [453, 301] width 20 height 11
